Goal: Communication & Community: Share content

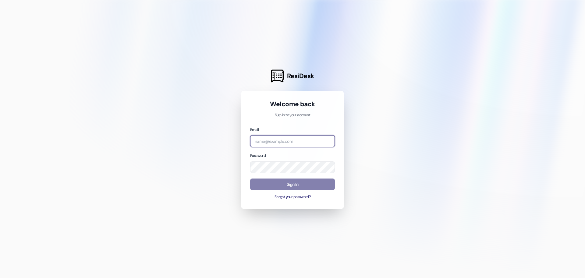
click at [296, 142] on input "email" at bounding box center [292, 141] width 85 height 12
click at [291, 139] on input "email" at bounding box center [292, 141] width 85 height 12
type input "[PERSON_NAME][EMAIL_ADDRESS][PERSON_NAME][DOMAIN_NAME]"
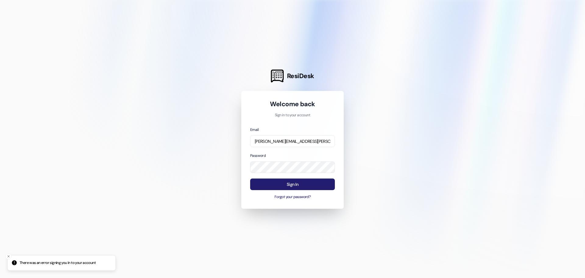
click at [297, 189] on button "Sign In" at bounding box center [292, 184] width 85 height 12
drag, startPoint x: 287, startPoint y: 202, endPoint x: 286, endPoint y: 198, distance: 4.1
click at [286, 201] on div "Welcome back Sign in to your account Email nathalie.rubio@westlandreg.com Passw…" at bounding box center [292, 150] width 102 height 118
click at [285, 197] on button "Forgot your password?" at bounding box center [292, 196] width 85 height 5
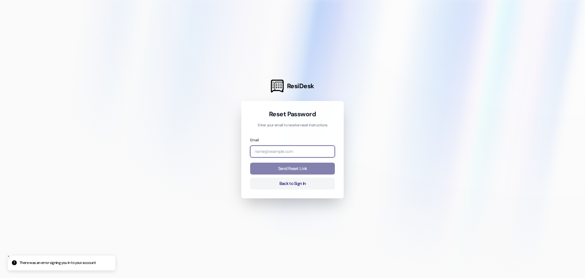
click at [309, 149] on input "email" at bounding box center [292, 151] width 85 height 12
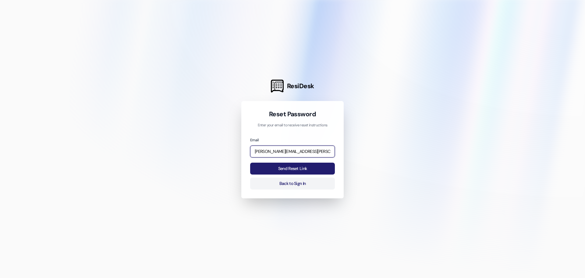
type input "[PERSON_NAME][EMAIL_ADDRESS][PERSON_NAME][DOMAIN_NAME]"
click at [273, 169] on button "Send Reset Link" at bounding box center [292, 168] width 85 height 12
click at [278, 168] on button "Send Reset Link" at bounding box center [292, 168] width 85 height 12
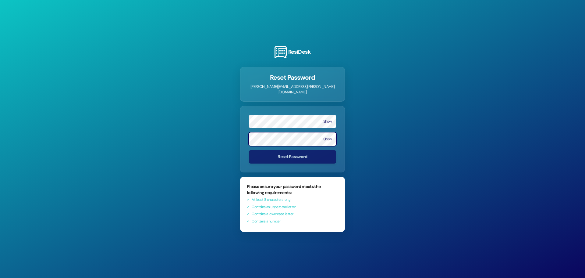
click at [281, 163] on form "Show Show Reset Password" at bounding box center [292, 139] width 105 height 66
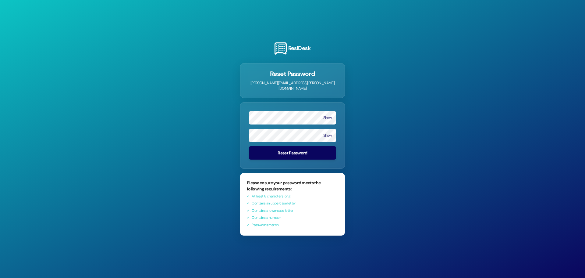
click at [312, 148] on button "Reset Password" at bounding box center [292, 152] width 87 height 13
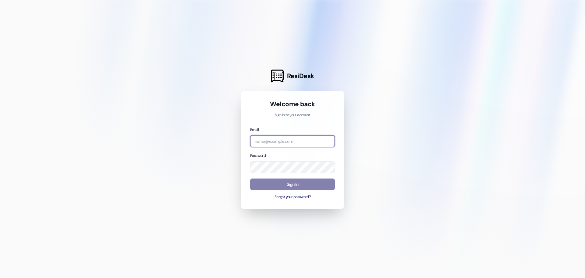
click at [310, 139] on input "email" at bounding box center [292, 141] width 85 height 12
type input "[PERSON_NAME][EMAIL_ADDRESS][PERSON_NAME][DOMAIN_NAME]"
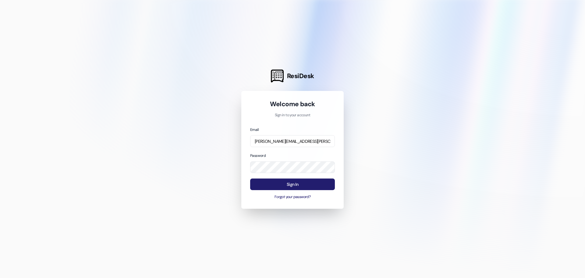
click at [315, 180] on button "Sign In" at bounding box center [292, 184] width 85 height 12
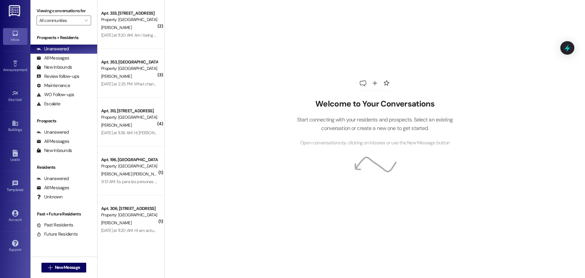
click at [239, 99] on div "Welcome to Your Conversations Start connecting with your residents and prospect…" at bounding box center [375, 139] width 421 height 278
click at [18, 120] on icon at bounding box center [15, 123] width 7 height 7
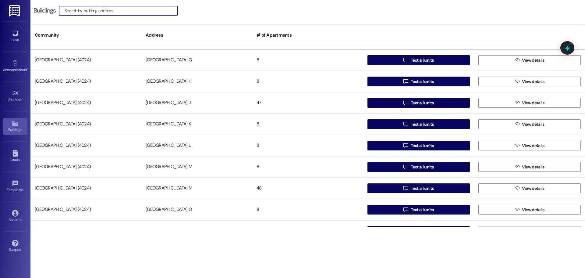
scroll to position [140, 0]
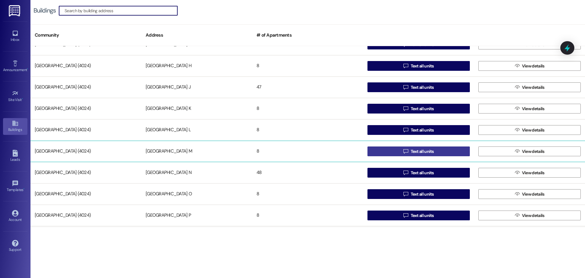
click at [407, 152] on span " Text all units" at bounding box center [418, 151] width 33 height 9
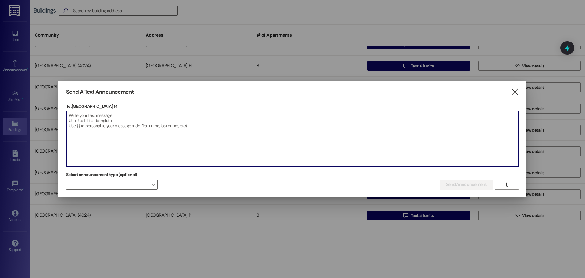
click at [208, 123] on textarea at bounding box center [292, 138] width 452 height 55
click at [134, 186] on span at bounding box center [111, 185] width 91 height 10
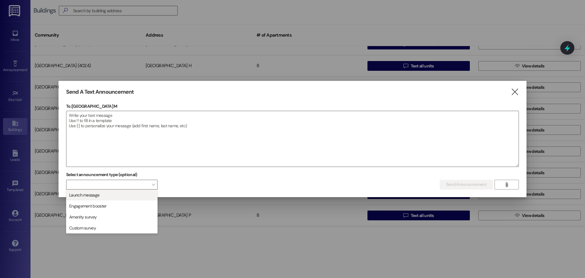
click at [132, 194] on span "Launch message" at bounding box center [112, 194] width 86 height 7
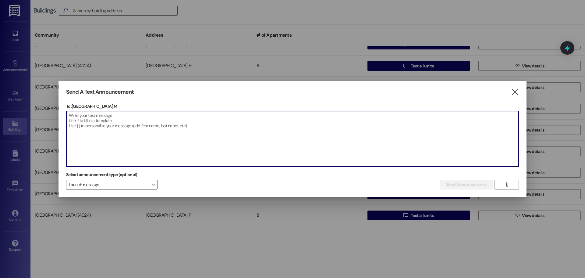
paste textarea "Attention Residents, Please be advised that painters will be working on the ext…"
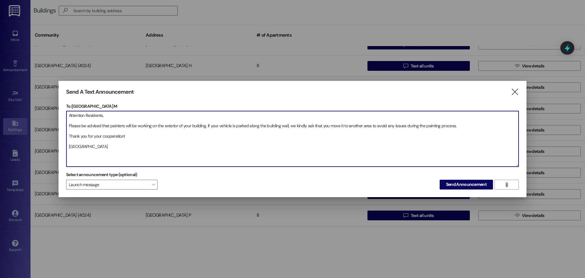
drag, startPoint x: 152, startPoint y: 125, endPoint x: 183, endPoint y: 126, distance: 31.1
click at [183, 126] on textarea "Attention Residents, Please be advised that painters will be working on the ext…" at bounding box center [292, 138] width 452 height 55
type textarea "Attention Residents, Please be advised that painters will be working on your bu…"
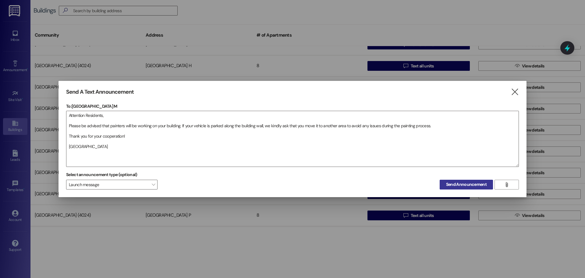
click at [459, 183] on span "Send Announcement" at bounding box center [466, 184] width 41 height 6
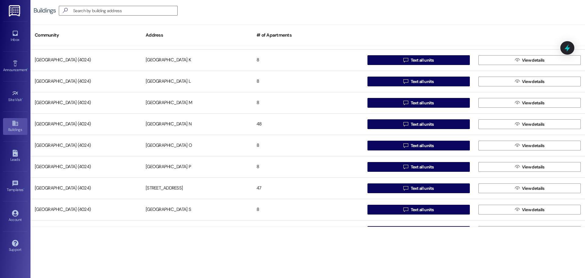
scroll to position [194, 0]
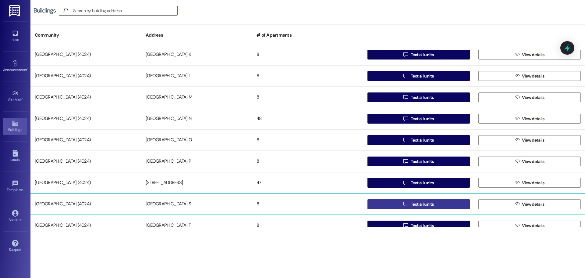
click at [389, 203] on button " Text all units" at bounding box center [419, 204] width 102 height 10
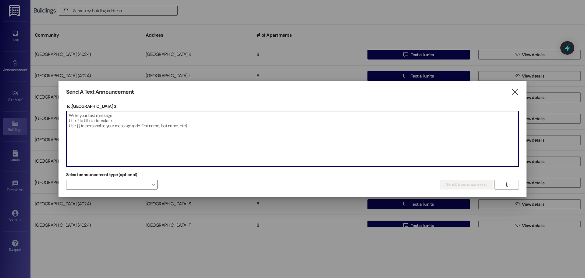
paste textarea "Attention Residents, Please be advised that painters will be working on the ext…"
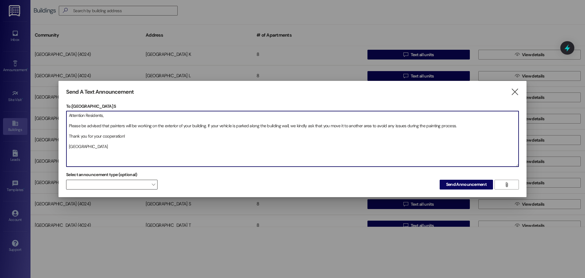
type textarea "Attention Residents, Please be advised that painters will be working on the ext…"
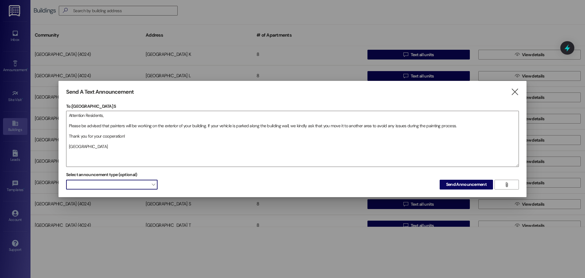
click at [126, 181] on span at bounding box center [111, 185] width 91 height 10
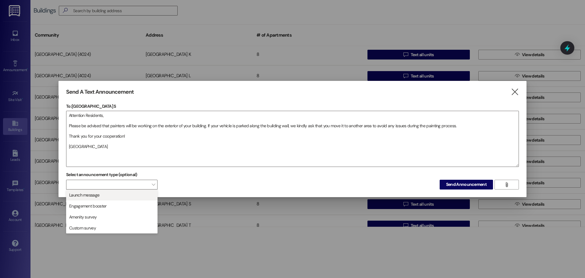
click at [113, 196] on span "Launch message" at bounding box center [112, 194] width 86 height 7
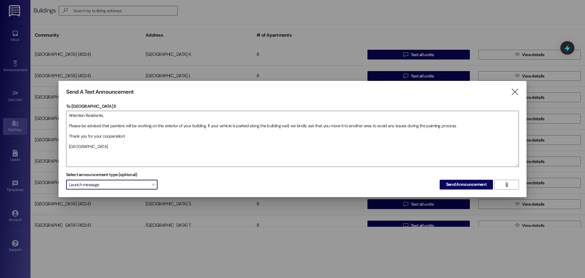
click at [95, 187] on span "Launch message" at bounding box center [111, 185] width 91 height 10
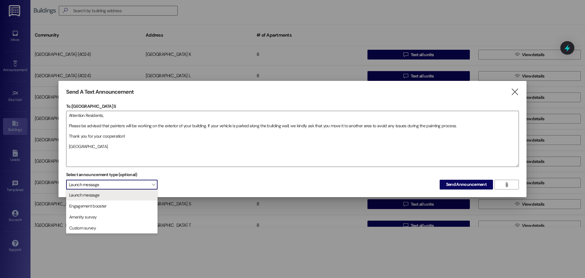
click at [145, 184] on span "Launch message" at bounding box center [111, 185] width 91 height 10
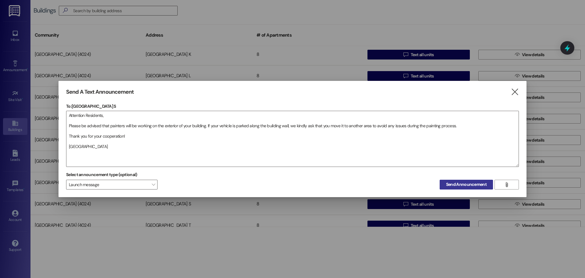
click at [451, 183] on span "Send Announcement" at bounding box center [466, 184] width 41 height 6
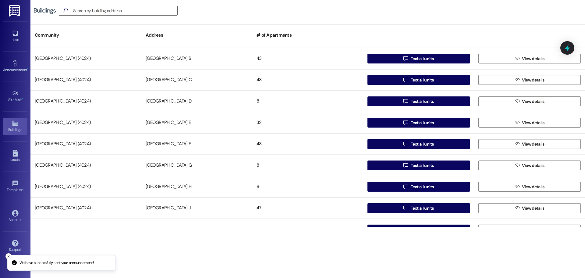
scroll to position [55, 0]
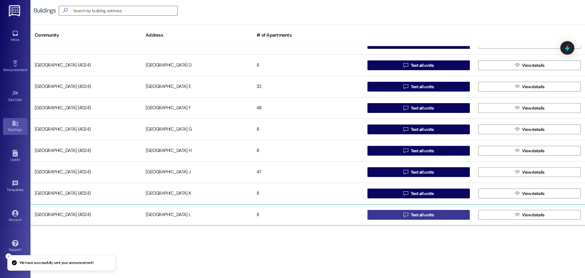
click at [389, 216] on button " Text all units" at bounding box center [419, 215] width 102 height 10
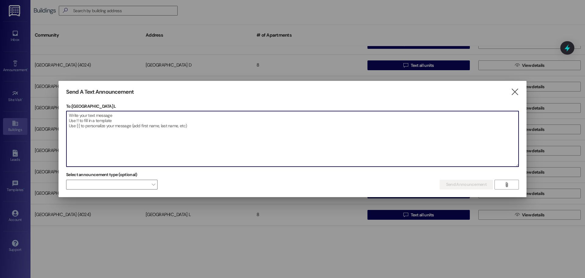
paste textarea "Attention Residents, Please be advised that painters will be working on the ext…"
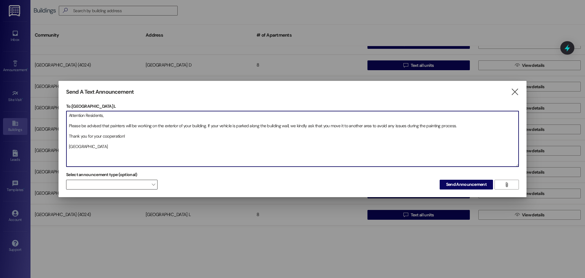
type textarea "Attention Residents, Please be advised that painters will be working on the ext…"
click at [153, 185] on span "" at bounding box center [153, 185] width 3 height 10
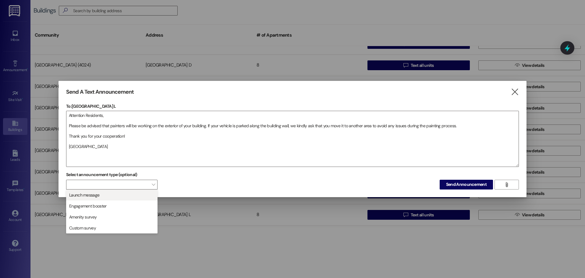
click at [118, 198] on button "Launch message" at bounding box center [111, 194] width 91 height 11
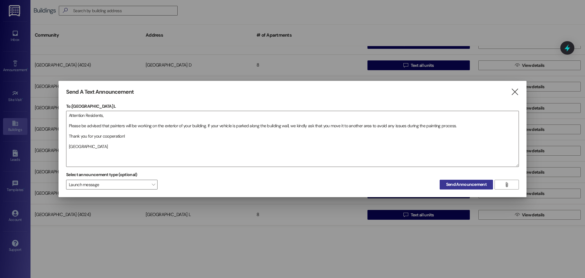
click at [464, 187] on span "Send Announcement" at bounding box center [466, 184] width 41 height 6
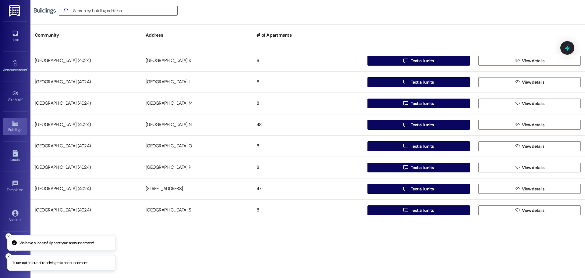
scroll to position [204, 0]
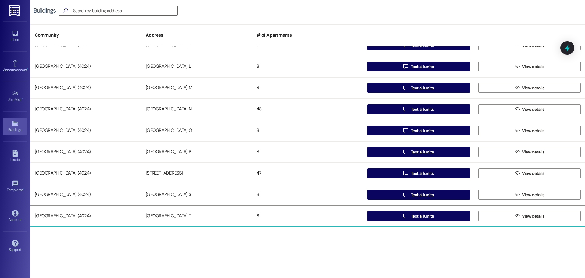
click at [411, 222] on div "[GEOGRAPHIC_DATA] (4024) [GEOGRAPHIC_DATA] T 8  Text all units  View details" at bounding box center [307, 215] width 555 height 21
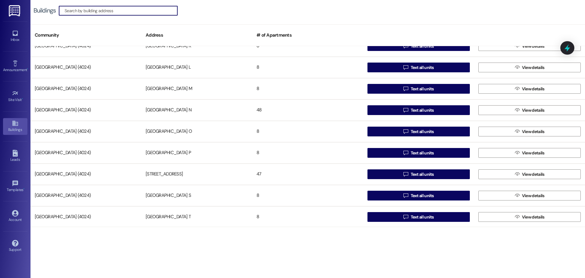
scroll to position [204, 0]
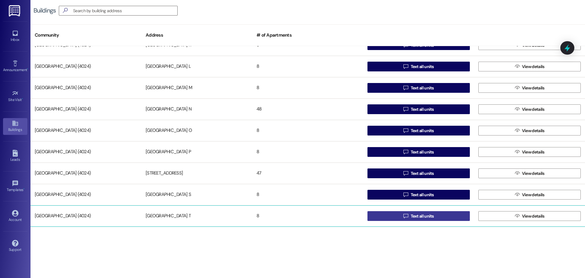
click at [404, 218] on icon "" at bounding box center [406, 215] width 5 height 5
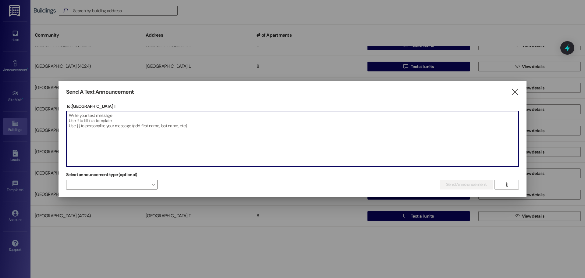
paste textarea "Attention Residents, Please be advised that painters will be working on the ext…"
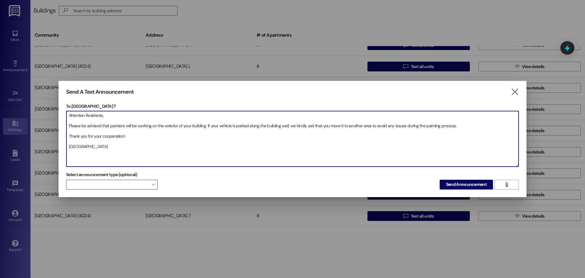
type textarea "Attention Residents, Please be advised that painters will be working on the ext…"
click at [112, 180] on span at bounding box center [111, 185] width 91 height 10
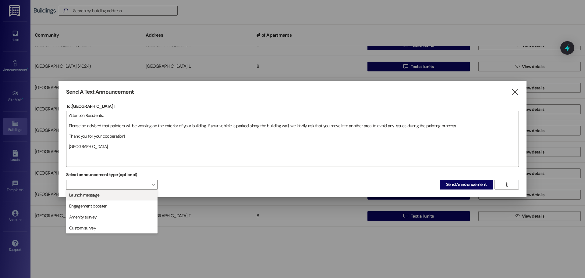
click at [107, 191] on span "Launch message" at bounding box center [112, 194] width 86 height 7
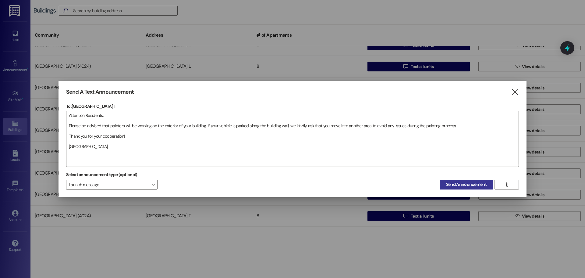
click at [469, 186] on span "Send Announcement" at bounding box center [466, 184] width 41 height 6
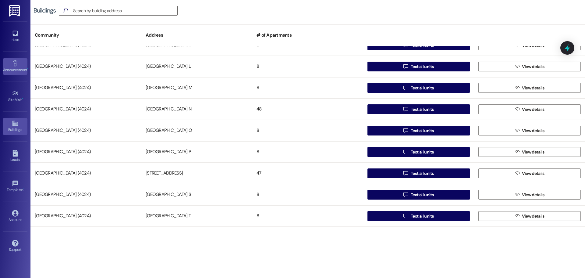
click at [20, 62] on link "Announcement •" at bounding box center [15, 66] width 24 height 16
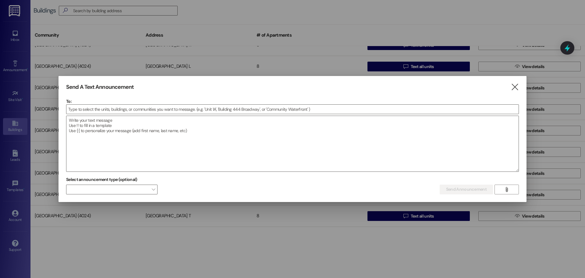
click at [513, 81] on div "Send A Text Announcement  To:  Drop image file here Select announcement type …" at bounding box center [293, 139] width 468 height 126
click at [518, 86] on icon "" at bounding box center [515, 87] width 8 height 6
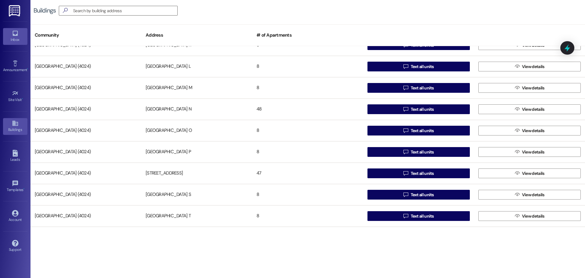
click at [17, 37] on div "Inbox" at bounding box center [15, 40] width 30 height 6
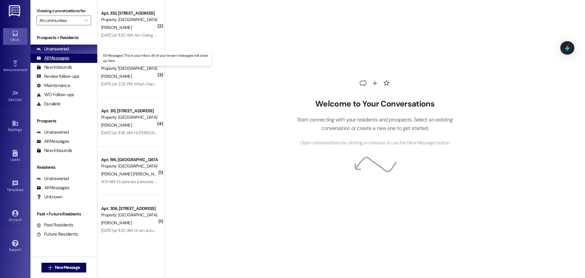
click at [55, 56] on div "All Messages" at bounding box center [53, 58] width 33 height 6
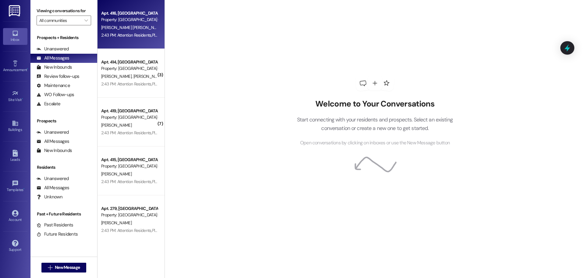
click at [114, 37] on div "2:43 PM: Attention Residents,Please be advised that painters will be working on…" at bounding box center [377, 34] width 552 height 5
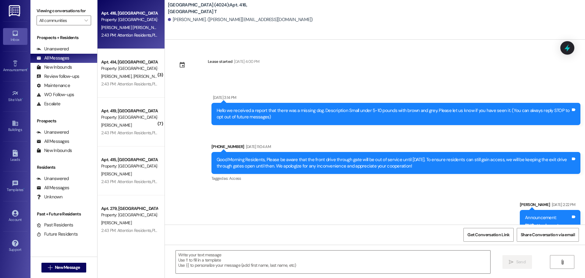
scroll to position [1401, 0]
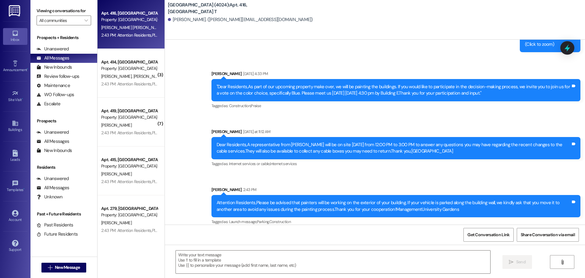
click at [16, 32] on icon at bounding box center [15, 33] width 7 height 7
click at [12, 69] on div "Announcement •" at bounding box center [15, 70] width 30 height 6
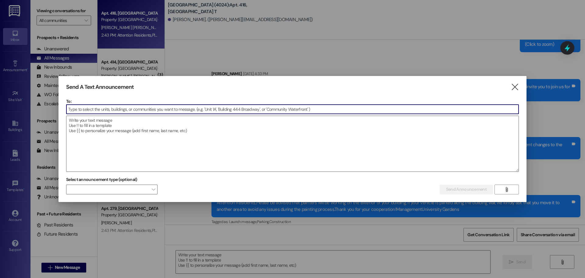
click at [87, 108] on input at bounding box center [292, 109] width 452 height 9
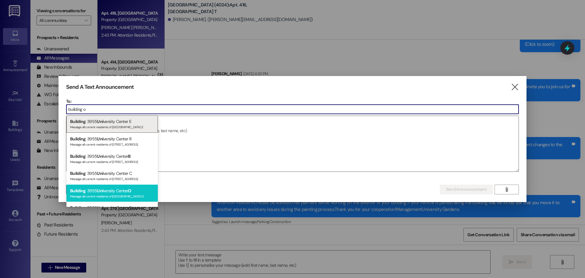
type input "building o"
click at [122, 197] on div "Message all current residents of [GEOGRAPHIC_DATA] O" at bounding box center [112, 195] width 84 height 5
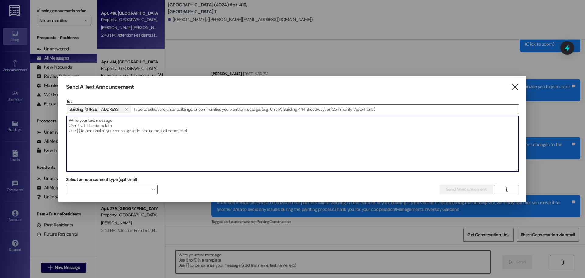
paste textarea "Attention Residents, Please be advised that painters will be working on the ext…"
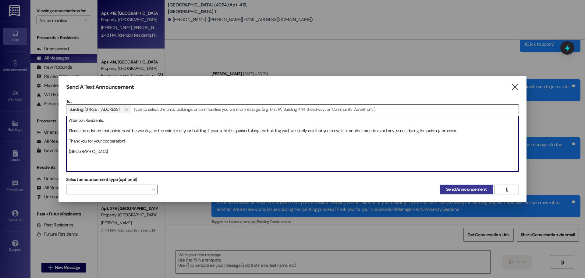
type textarea "Attention Residents, Please be advised that painters will be working on the ext…"
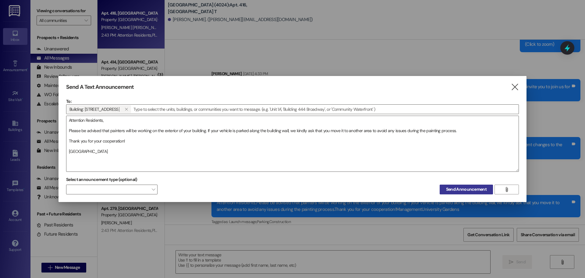
click at [446, 189] on span "Send Announcement" at bounding box center [466, 189] width 41 height 6
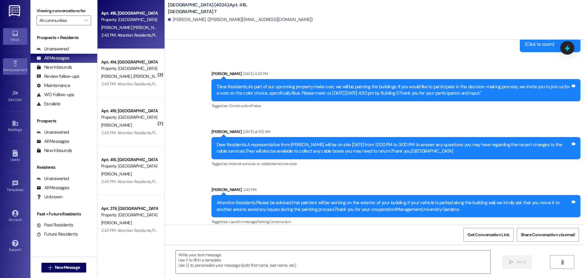
click at [14, 64] on icon at bounding box center [15, 63] width 7 height 7
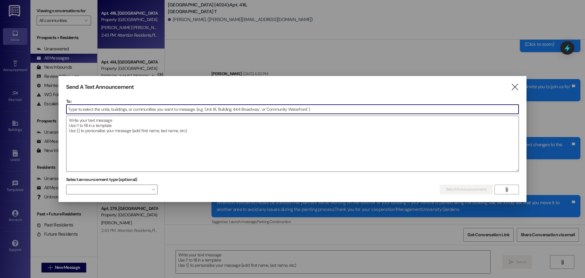
click at [101, 109] on input at bounding box center [292, 109] width 452 height 9
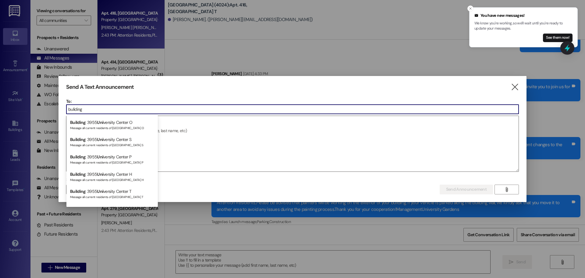
scroll to position [69, 0]
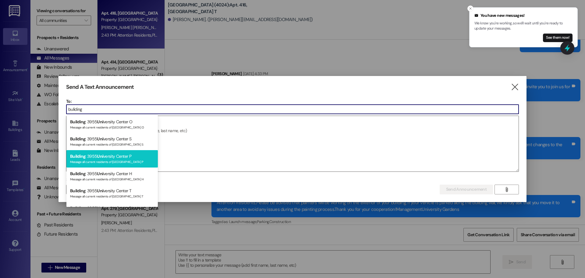
type input "buliding"
click at [112, 151] on div "Building : 3955 Uni versity Center P Message all current residents of [GEOGRAPH…" at bounding box center [111, 158] width 91 height 17
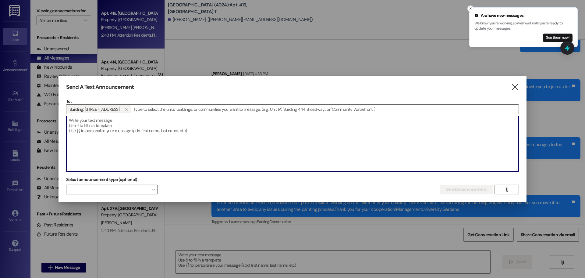
paste textarea "Attention Residents, Please be advised that painters will be working on the ext…"
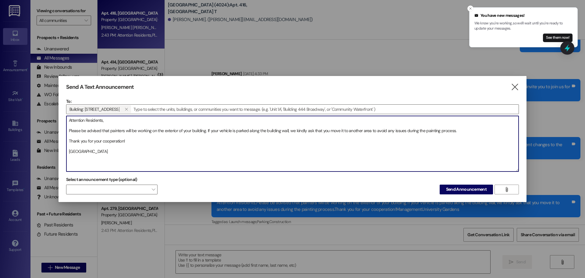
drag, startPoint x: 182, startPoint y: 131, endPoint x: 158, endPoint y: 131, distance: 24.1
click at [158, 131] on textarea "Attention Residents, Please be advised that painters will be working on the ext…" at bounding box center [292, 143] width 452 height 55
type textarea "Attention Residents, Please be advised that painters will be working on your bu…"
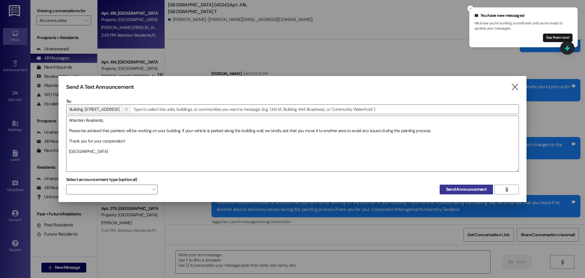
click at [463, 189] on span "Send Announcement" at bounding box center [466, 189] width 41 height 6
